Goal: Find specific page/section: Find specific page/section

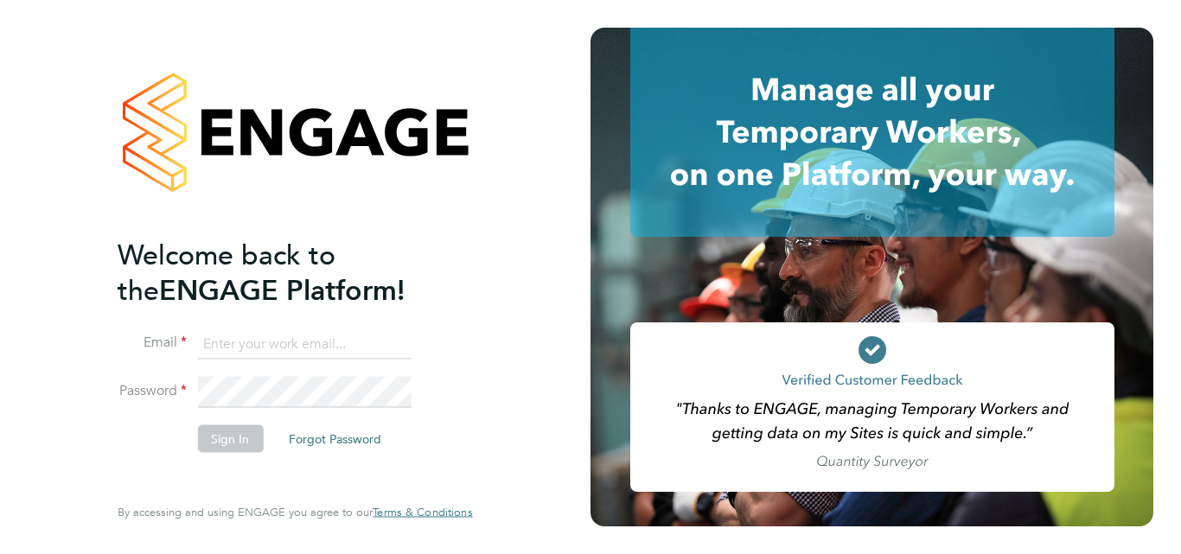
type input "roslyn.ogarro@ncclondon.ac.uk"
click at [234, 447] on button "Sign In" at bounding box center [230, 438] width 66 height 28
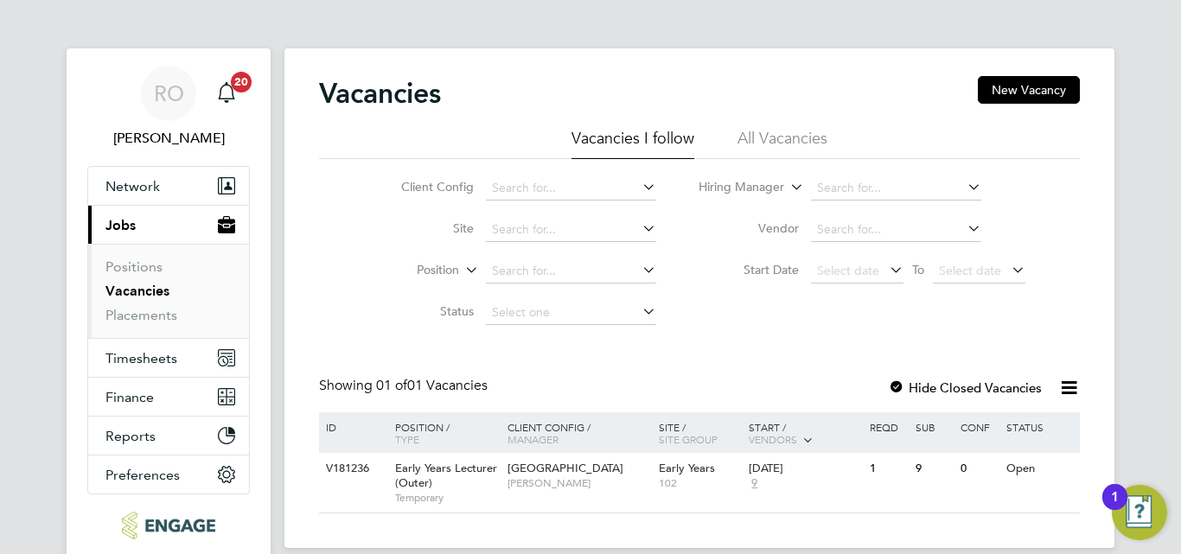
click at [1066, 390] on icon at bounding box center [1069, 388] width 22 height 22
click at [897, 385] on div at bounding box center [896, 388] width 17 height 17
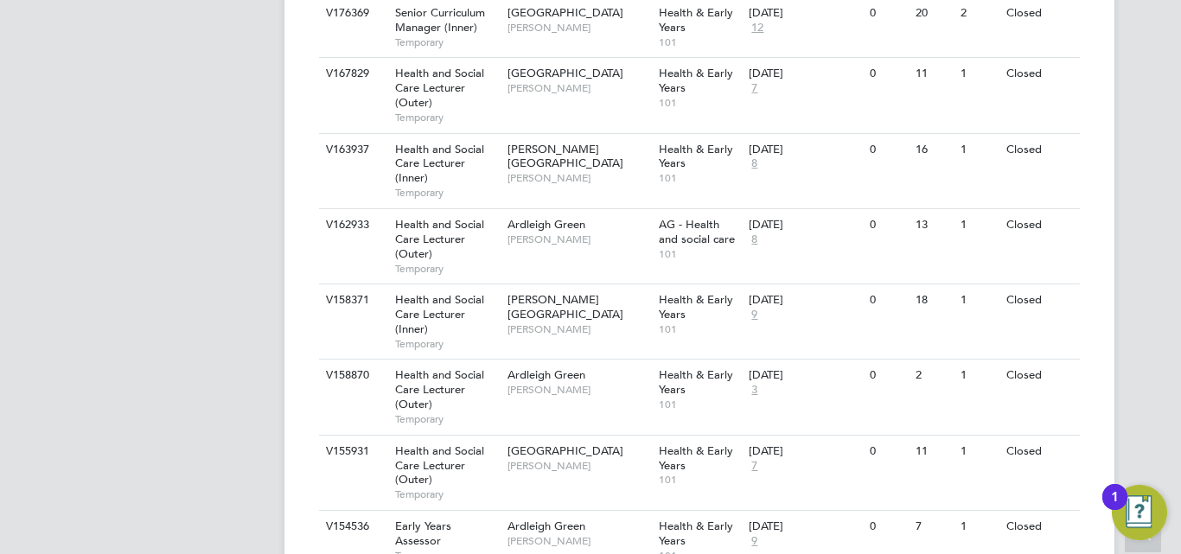
scroll to position [899, 0]
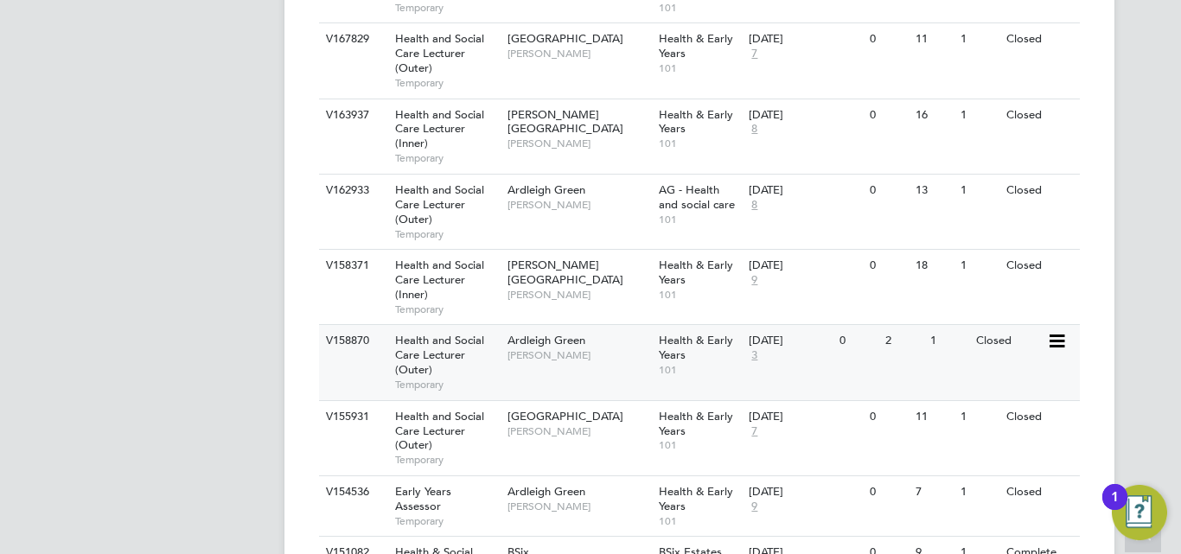
click at [558, 336] on span "Ardleigh Green" at bounding box center [546, 340] width 78 height 15
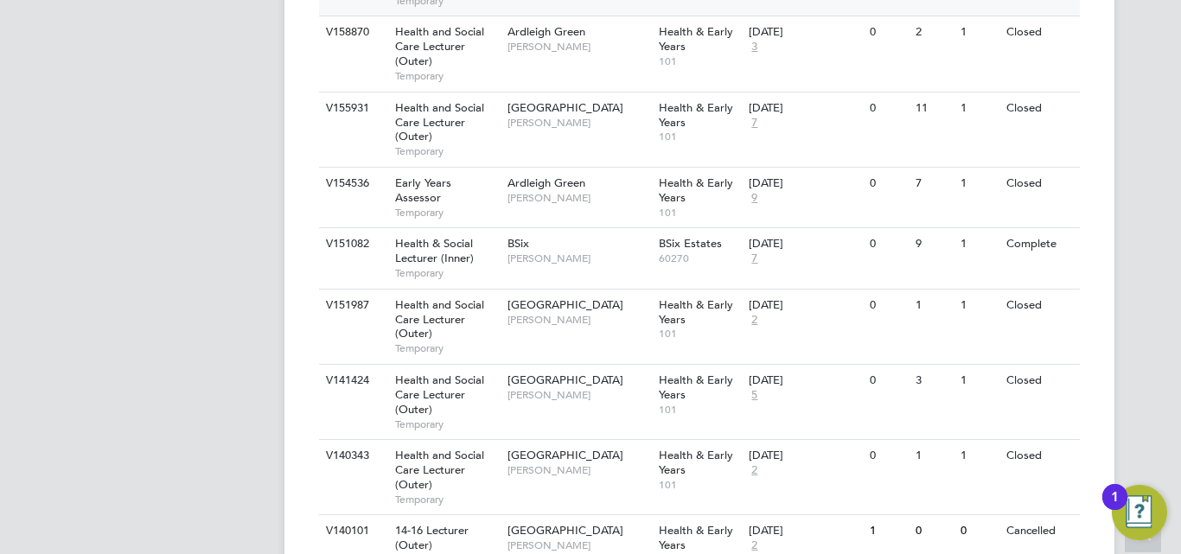
scroll to position [1210, 0]
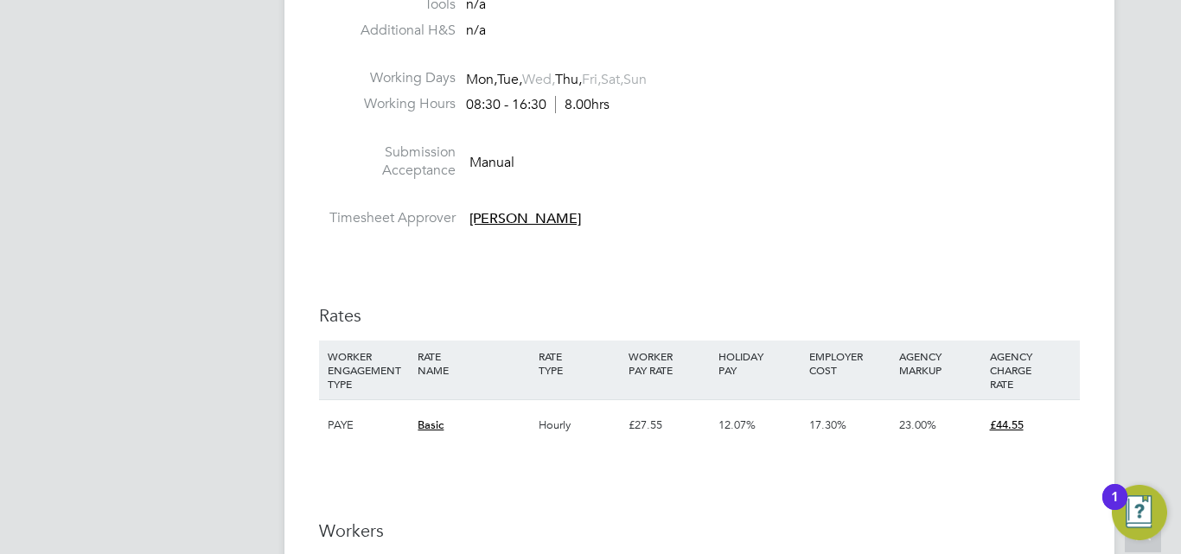
scroll to position [2316, 0]
